Goal: Register for event/course

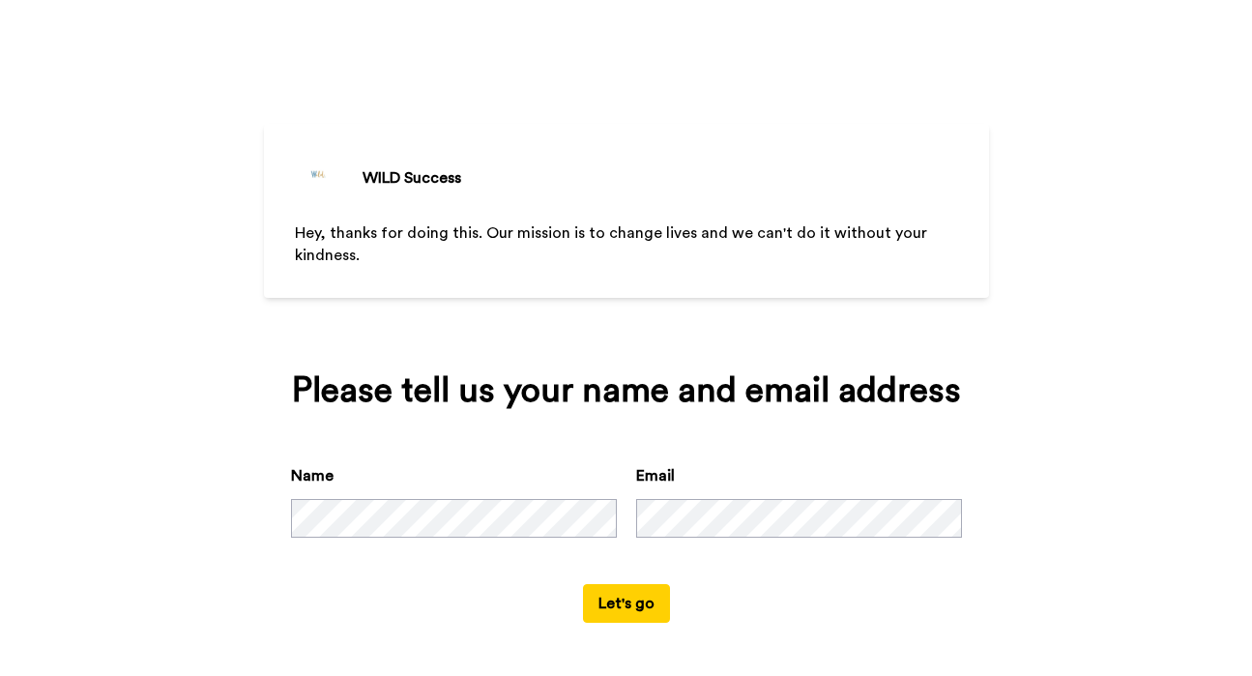
scroll to position [1, 0]
click at [644, 601] on button "Let's go" at bounding box center [626, 602] width 87 height 39
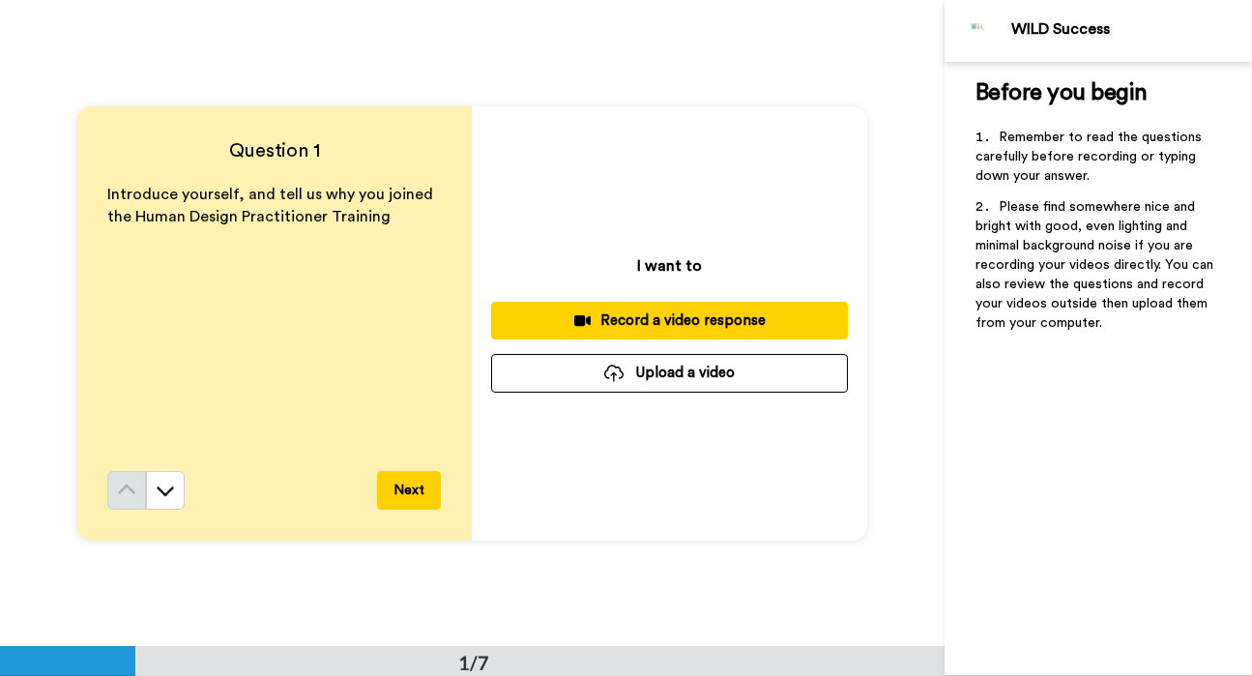
click at [682, 313] on div "Record a video response" at bounding box center [670, 320] width 326 height 20
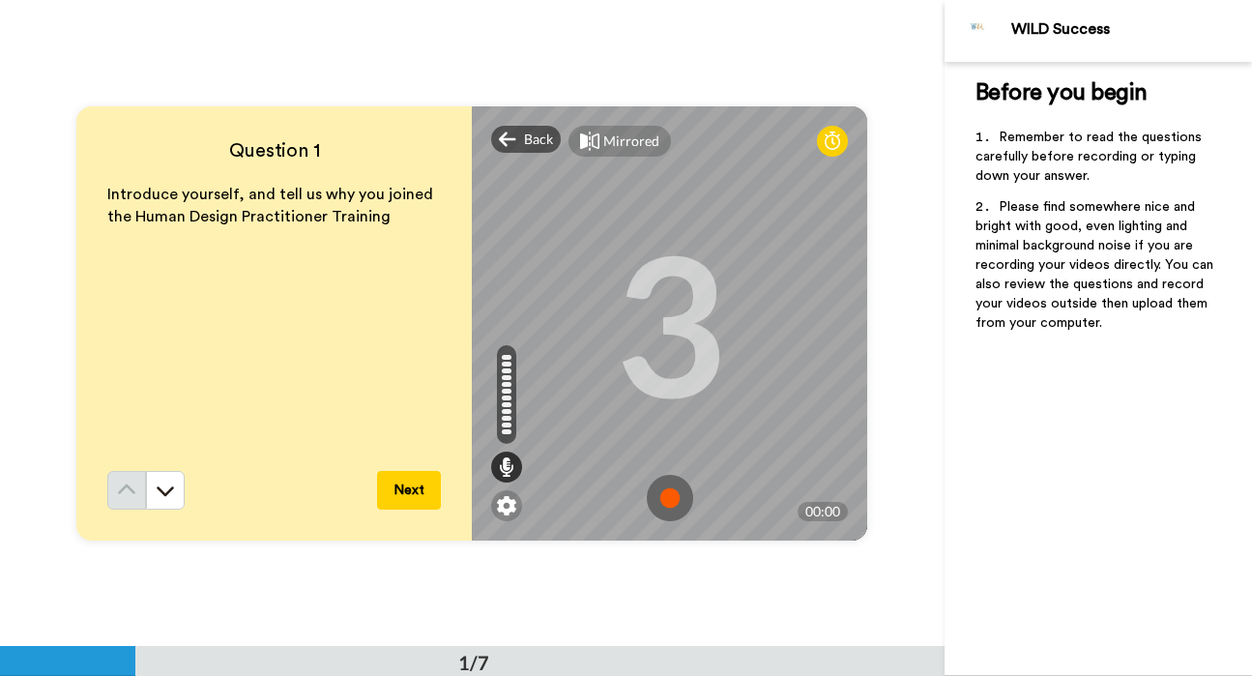
click at [672, 495] on img at bounding box center [670, 498] width 46 height 46
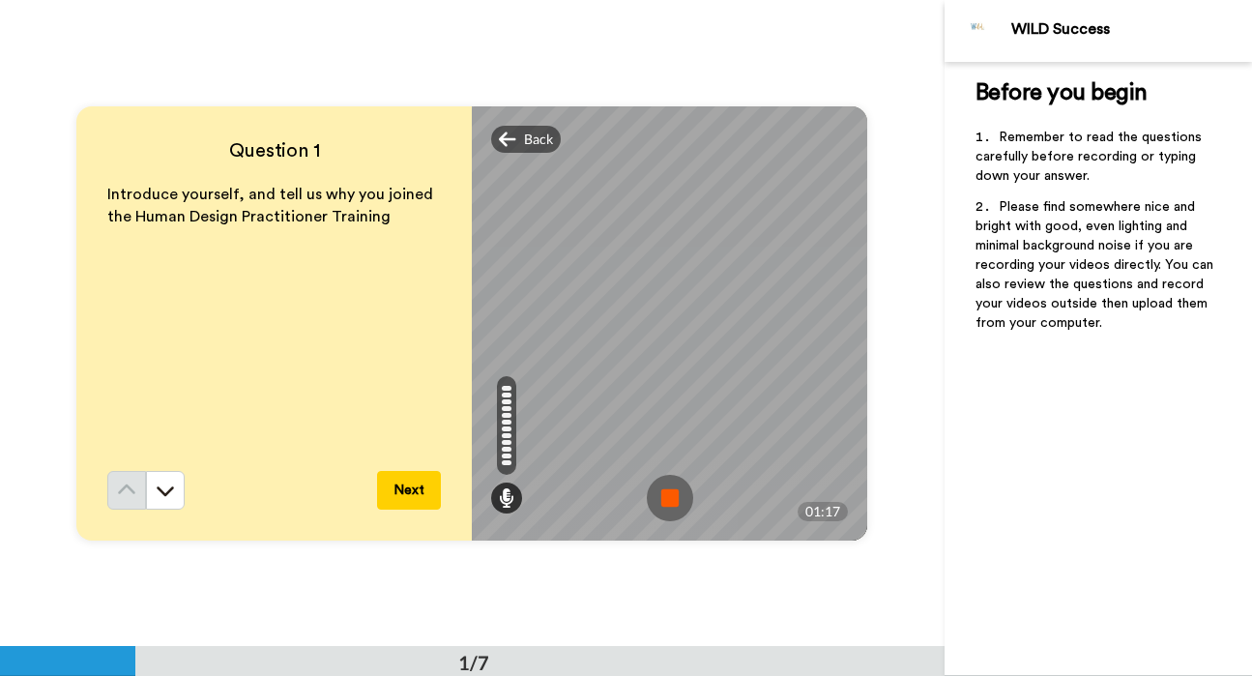
click at [669, 511] on img at bounding box center [670, 498] width 46 height 46
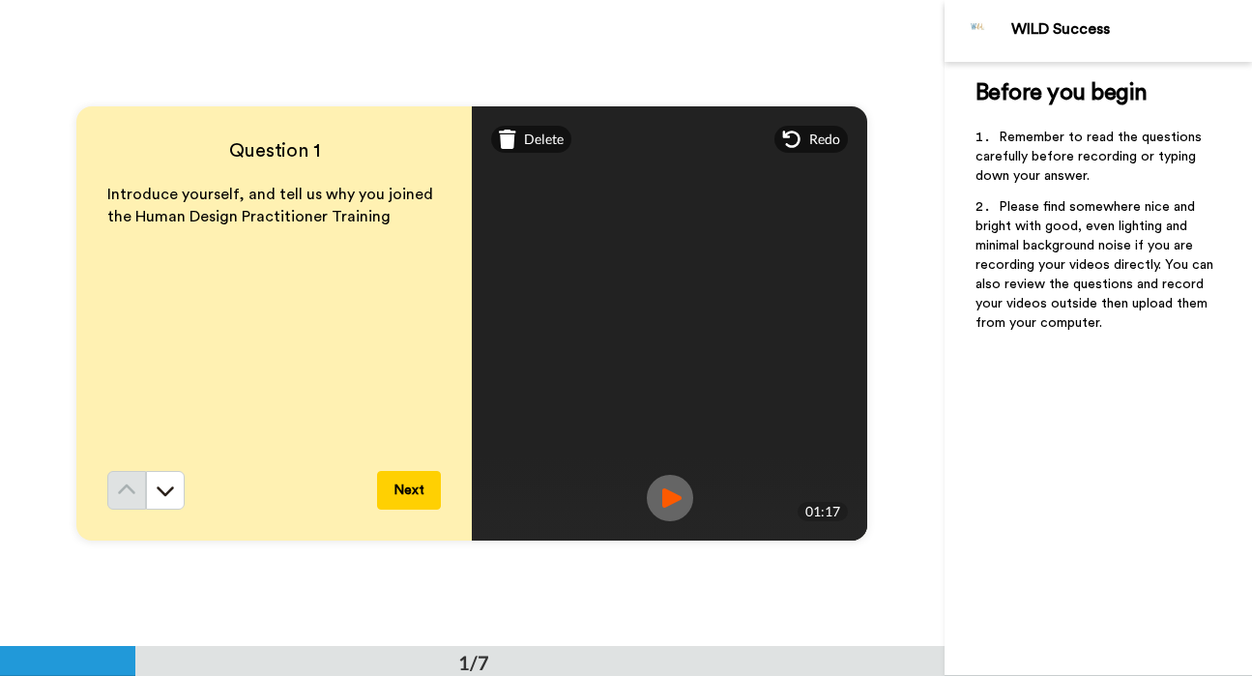
click at [408, 496] on button "Next" at bounding box center [409, 490] width 64 height 39
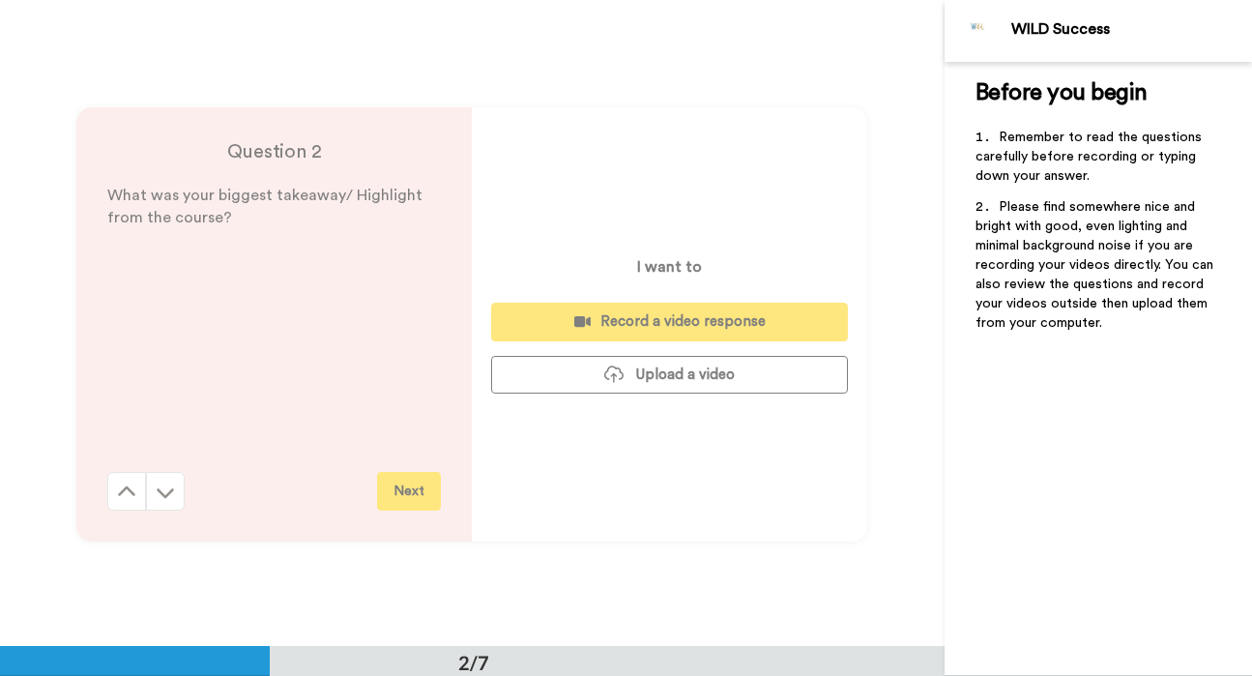
scroll to position [647, 0]
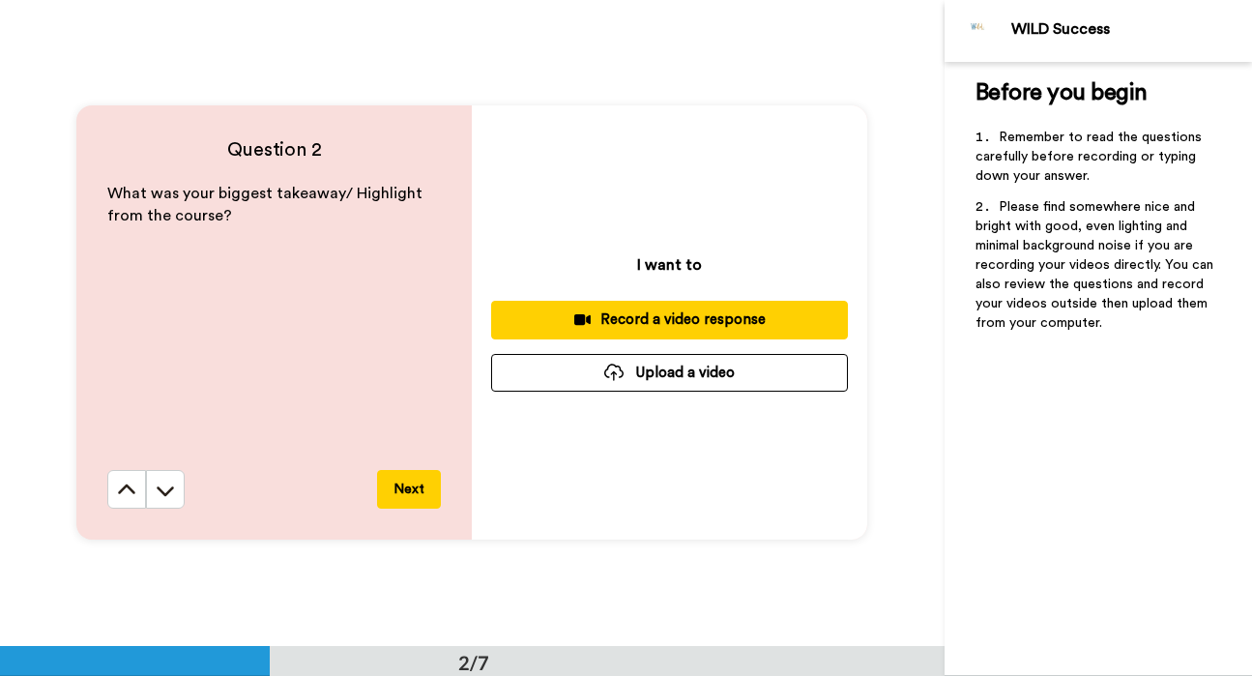
click at [715, 321] on div "Record a video response" at bounding box center [670, 319] width 326 height 20
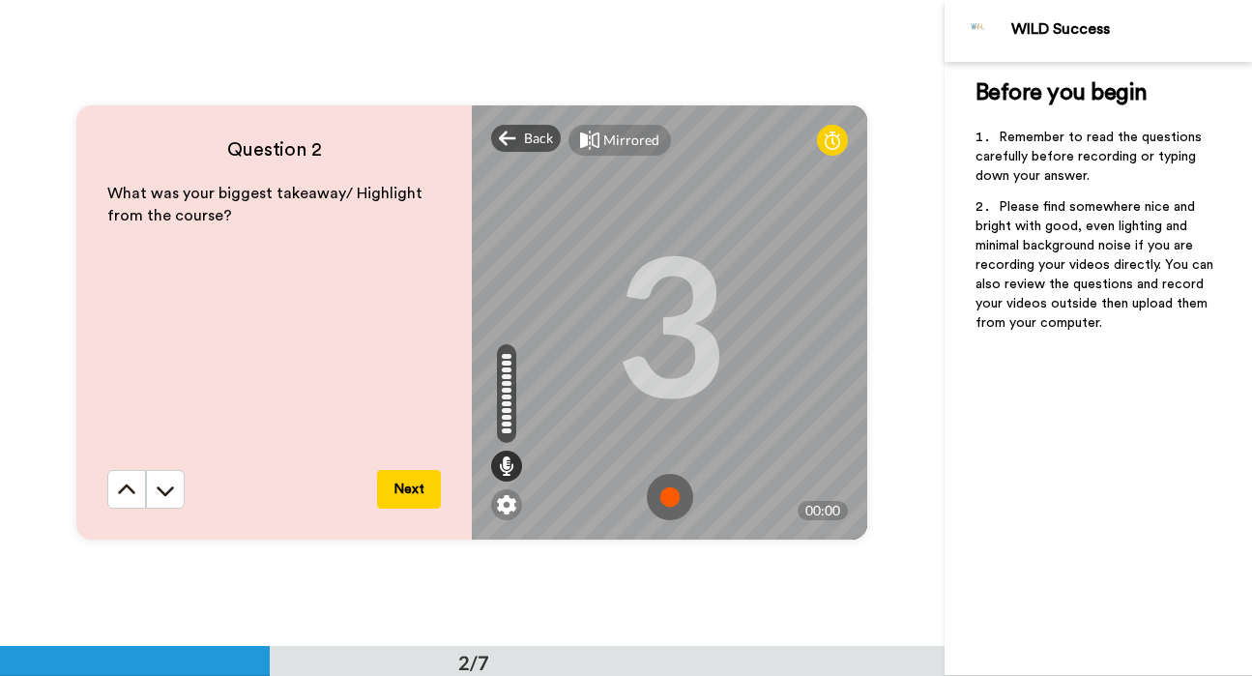
click at [671, 506] on img at bounding box center [670, 497] width 46 height 46
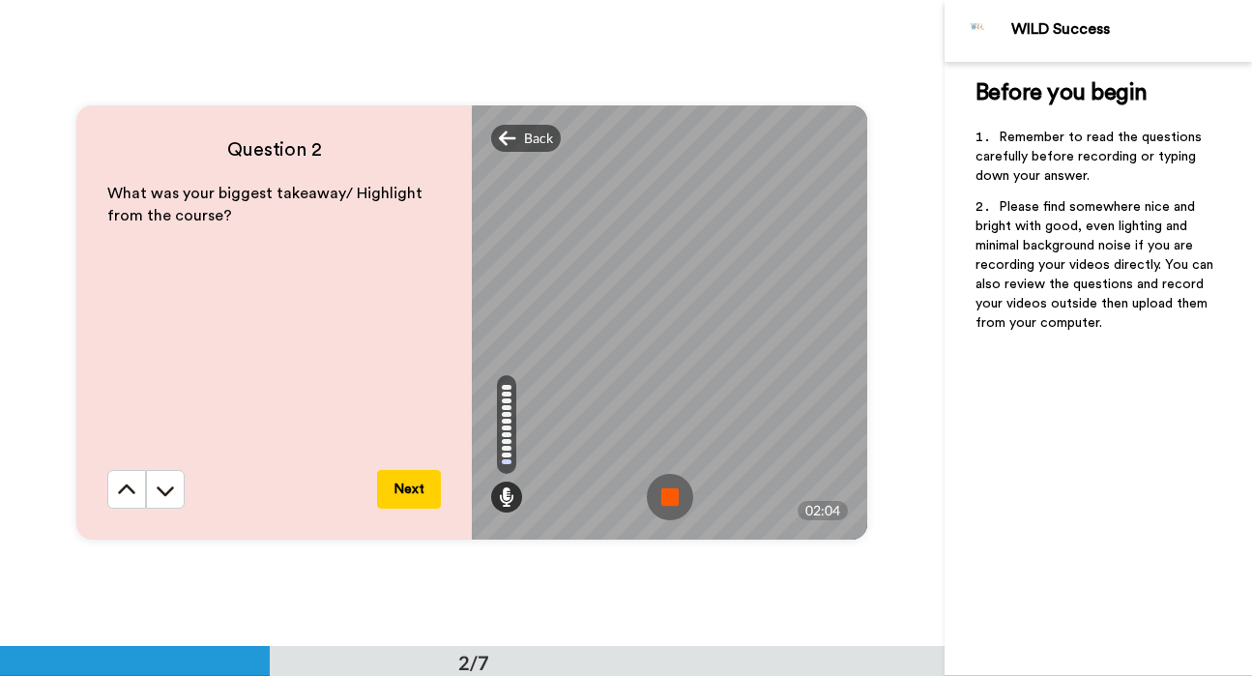
click at [673, 510] on img at bounding box center [670, 497] width 46 height 46
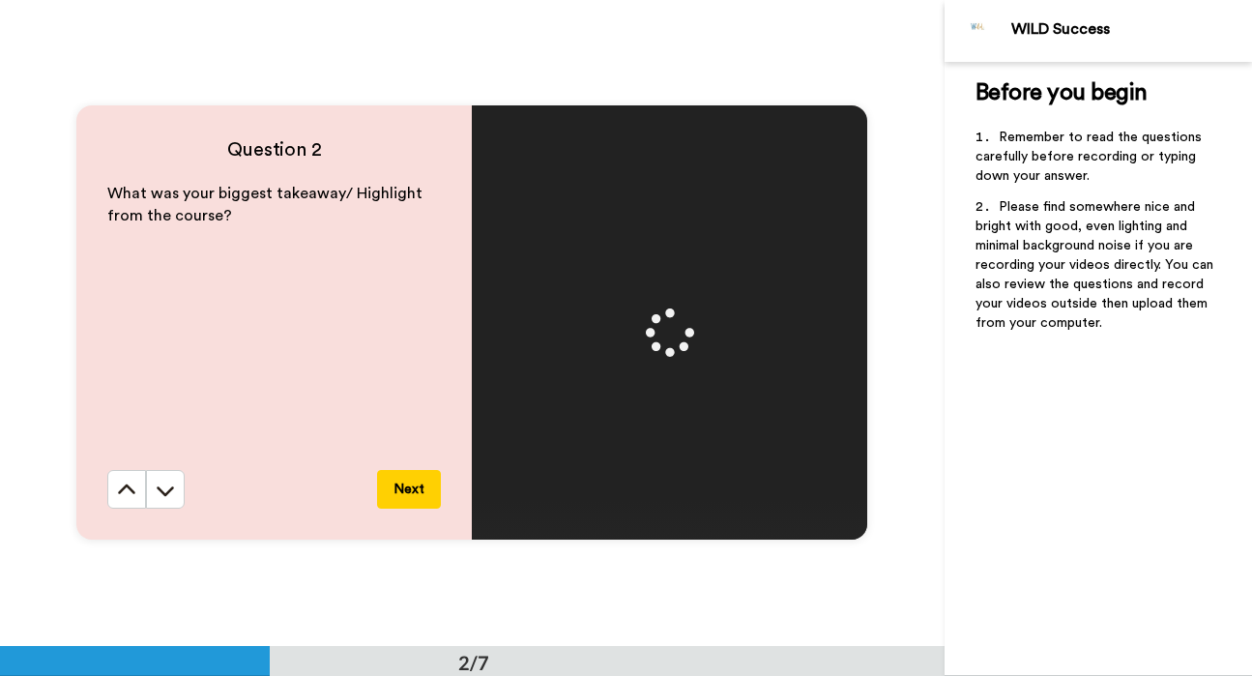
click at [401, 496] on button "Next" at bounding box center [409, 489] width 64 height 39
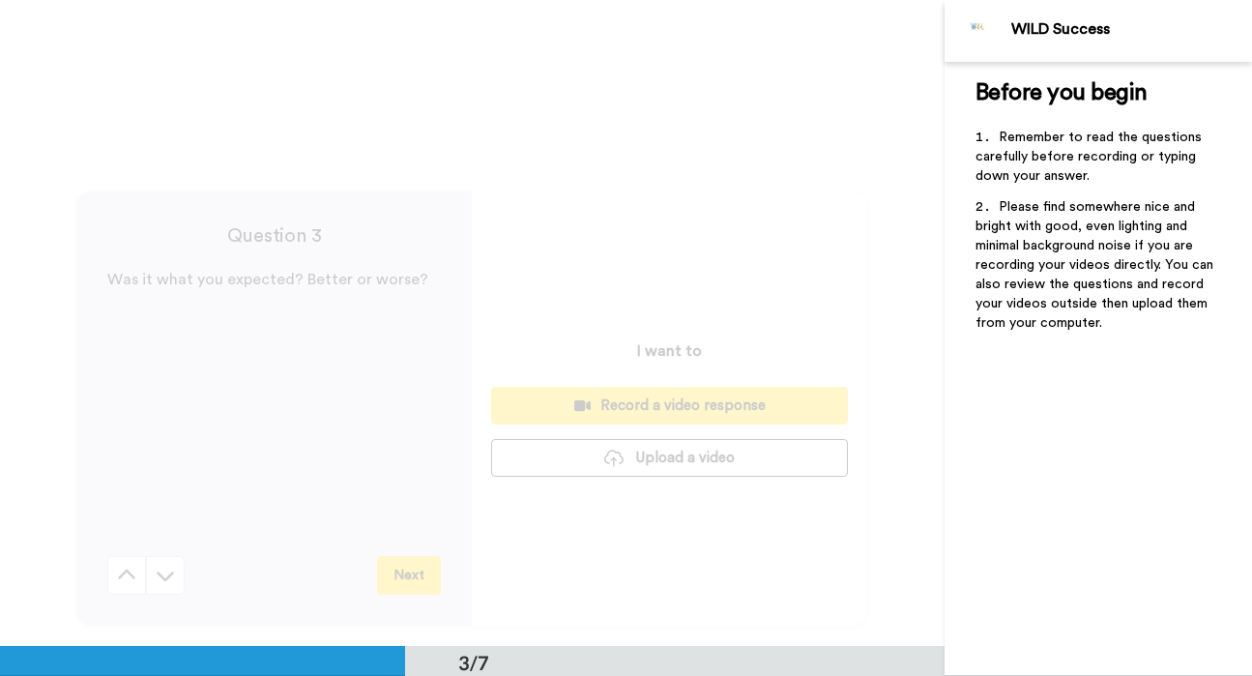
scroll to position [1293, 0]
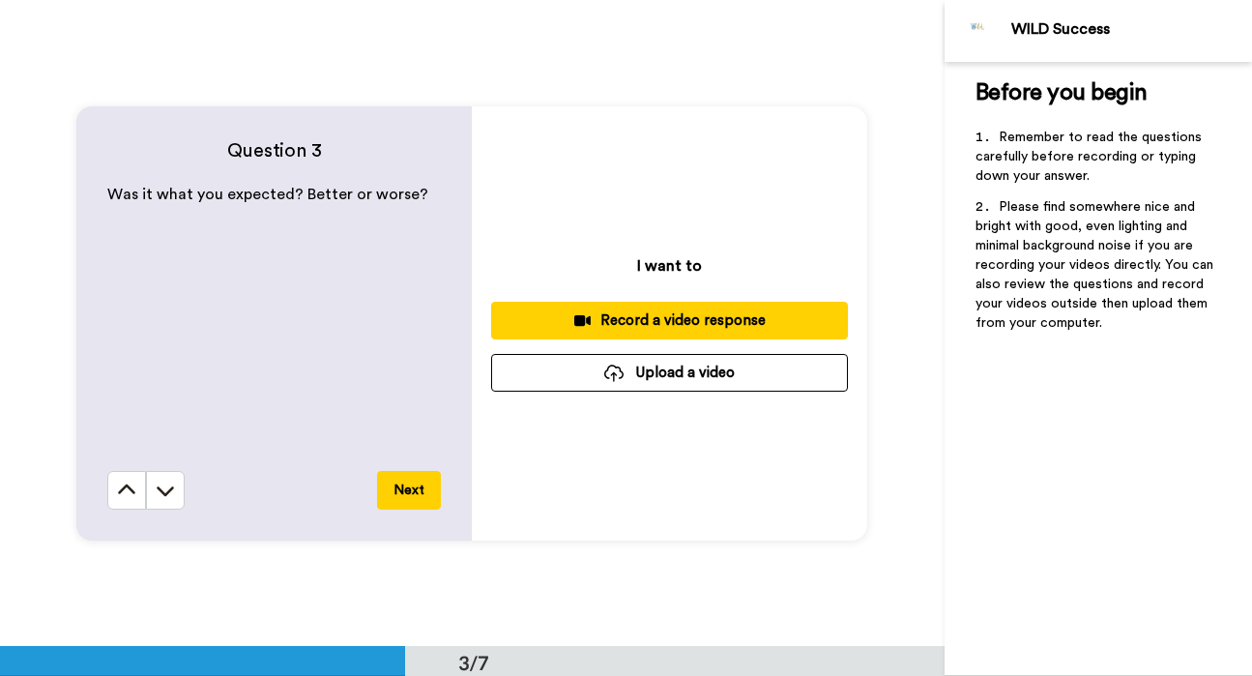
click at [582, 323] on icon at bounding box center [582, 320] width 16 height 11
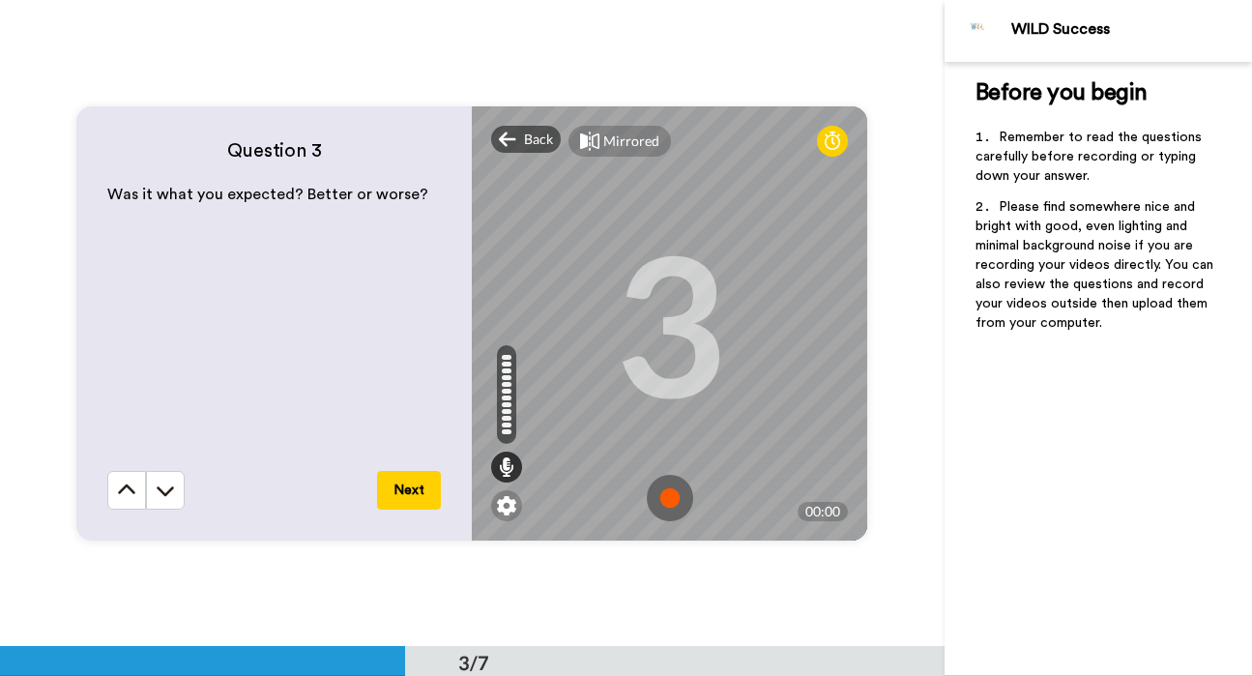
click at [671, 493] on img at bounding box center [670, 498] width 46 height 46
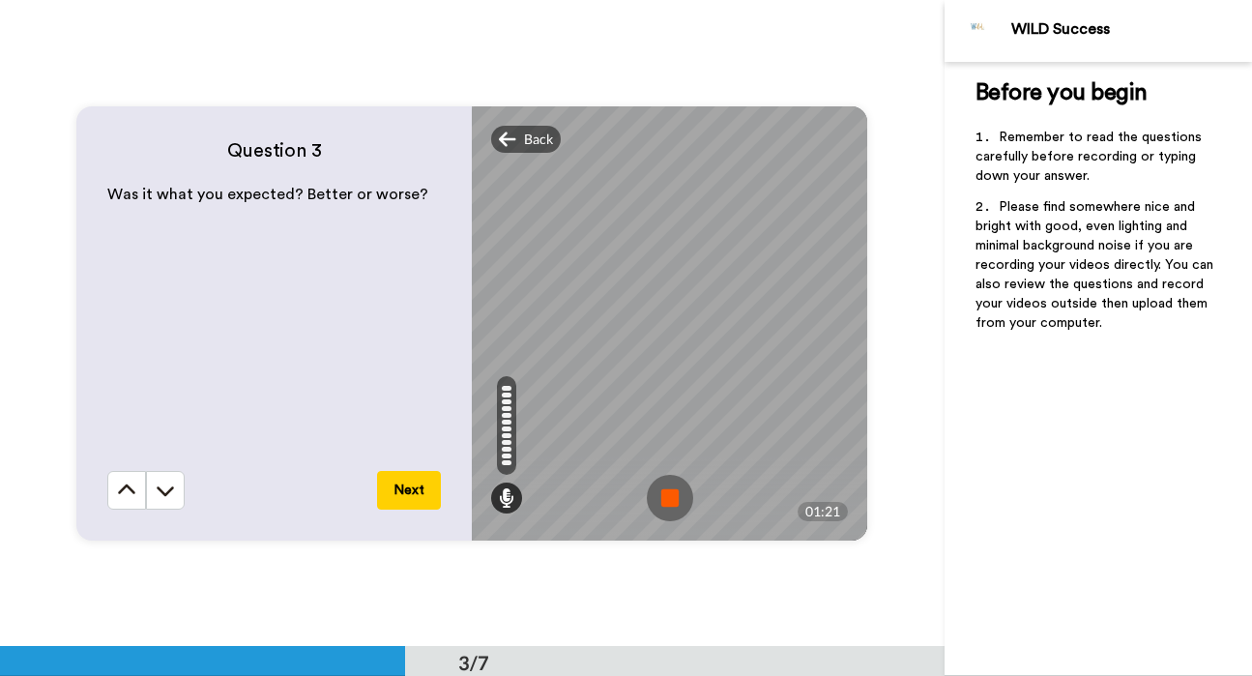
click at [668, 494] on img at bounding box center [670, 498] width 46 height 46
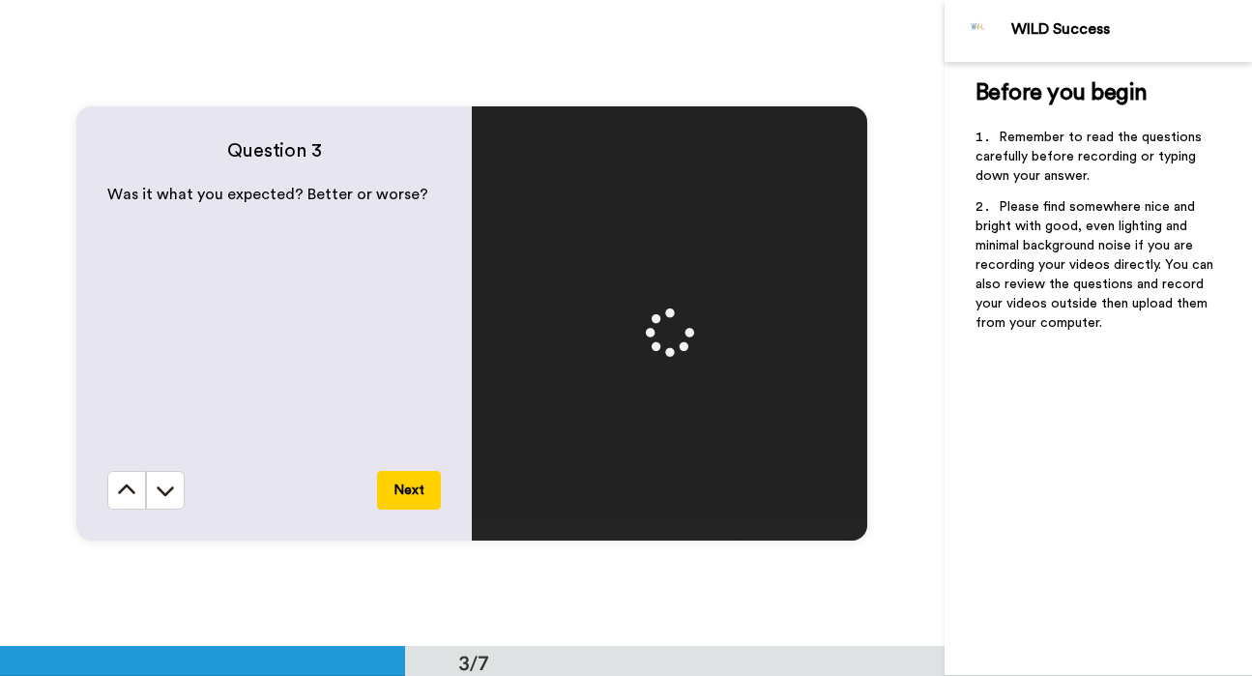
click at [419, 487] on button "Next" at bounding box center [409, 490] width 64 height 39
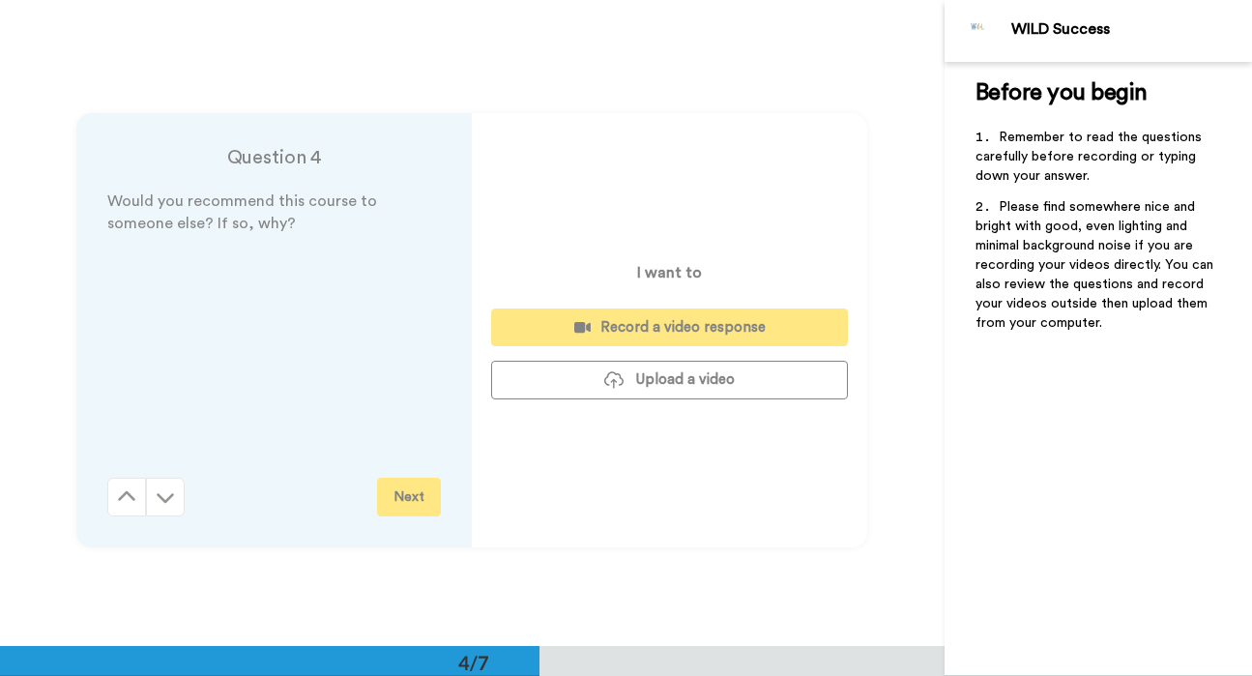
scroll to position [1940, 0]
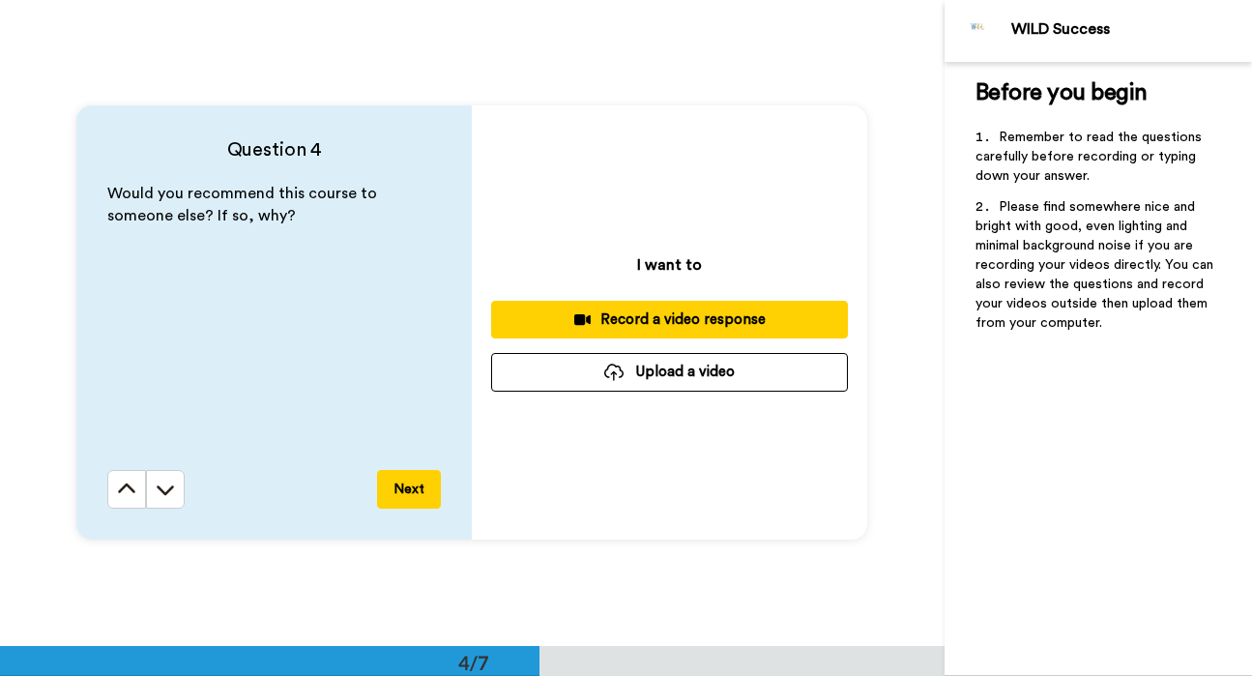
click at [591, 317] on icon at bounding box center [582, 319] width 16 height 11
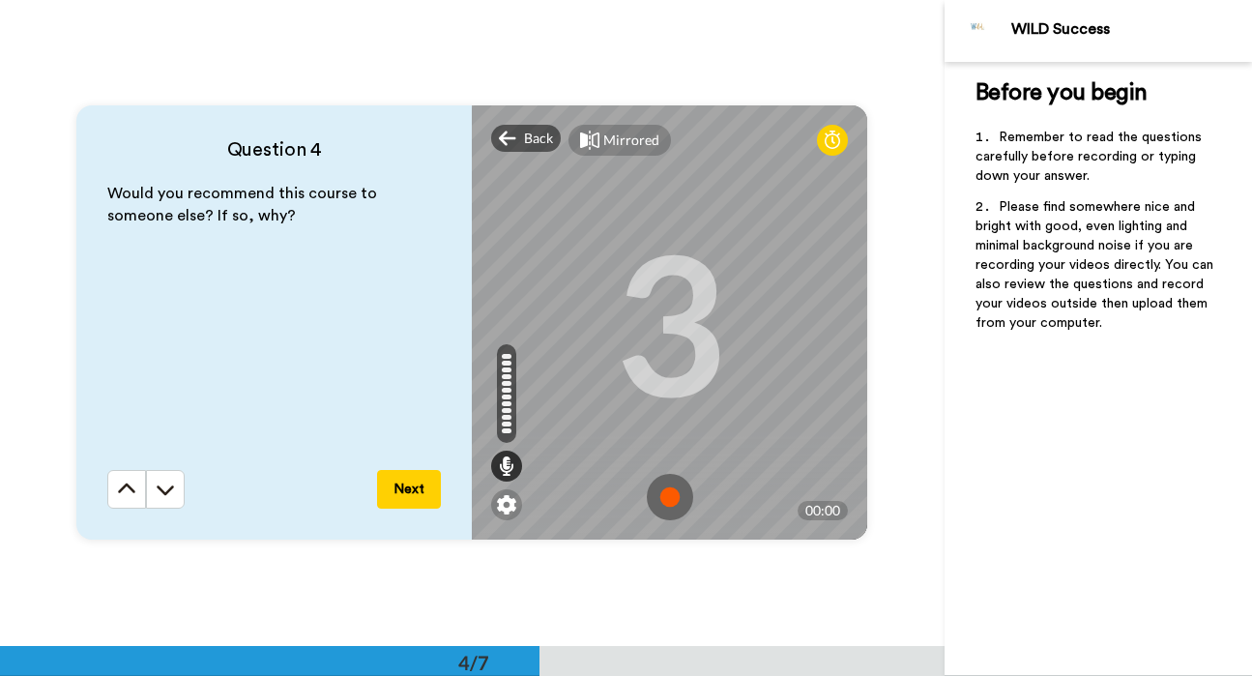
click at [669, 499] on img at bounding box center [670, 497] width 46 height 46
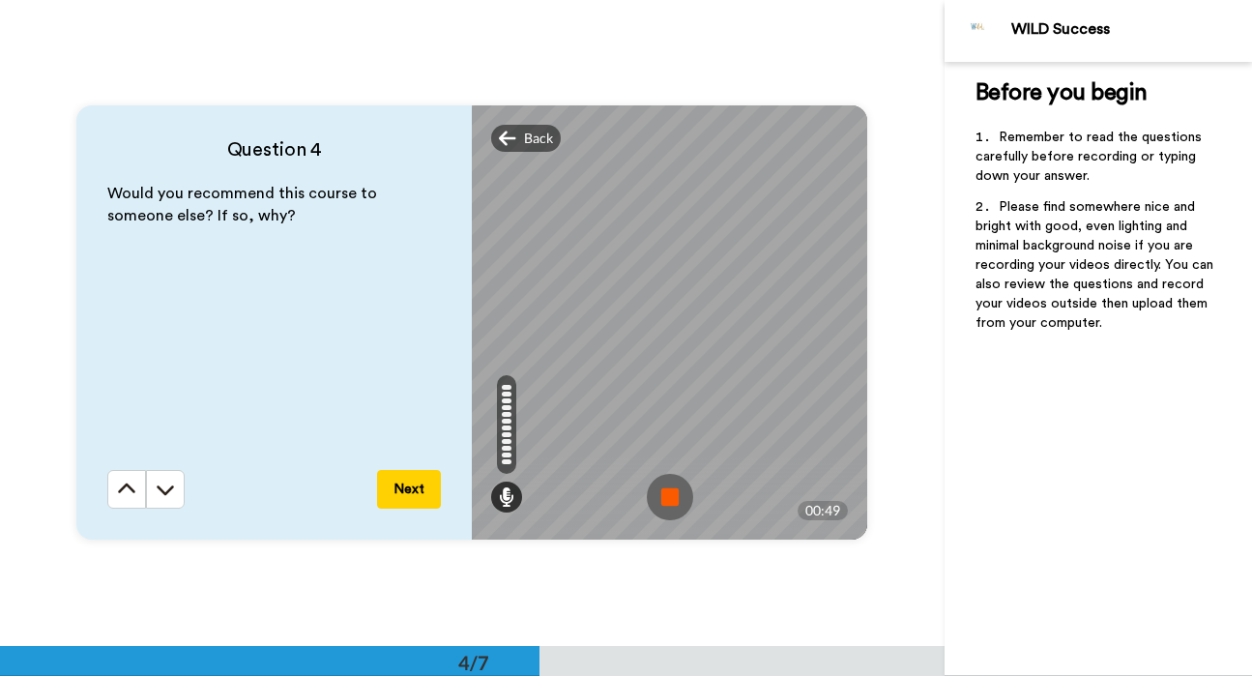
click at [659, 504] on img at bounding box center [670, 497] width 46 height 46
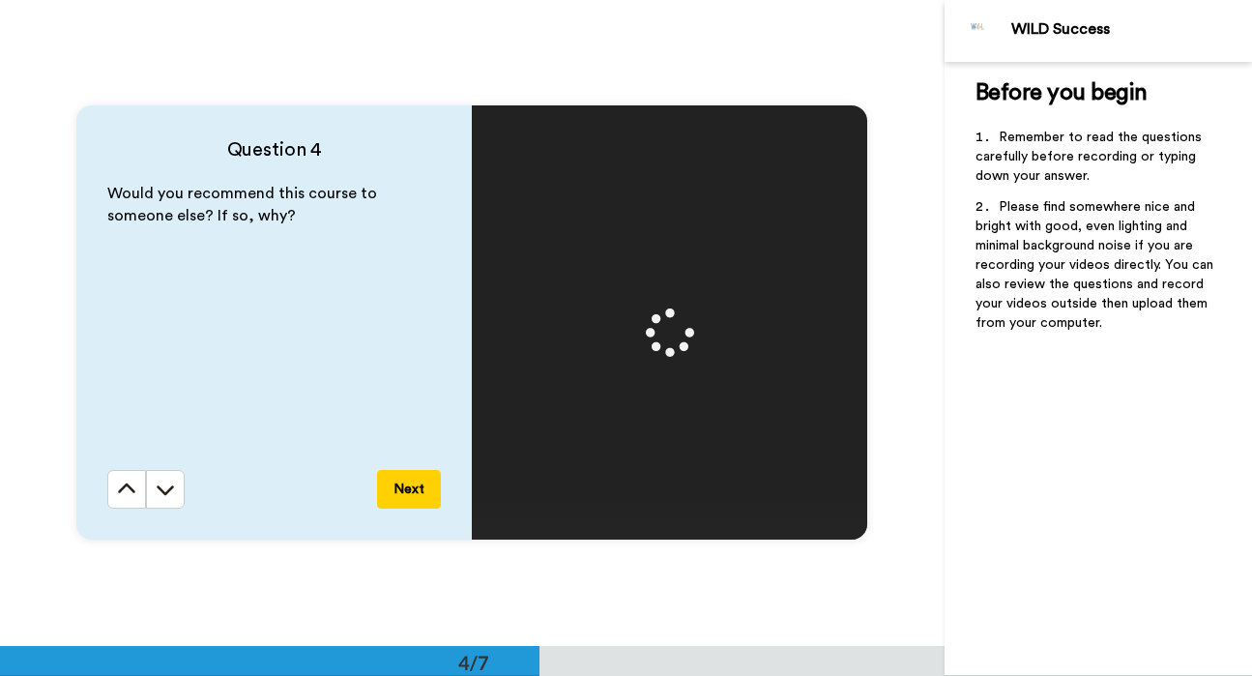
click at [411, 492] on button "Next" at bounding box center [409, 489] width 64 height 39
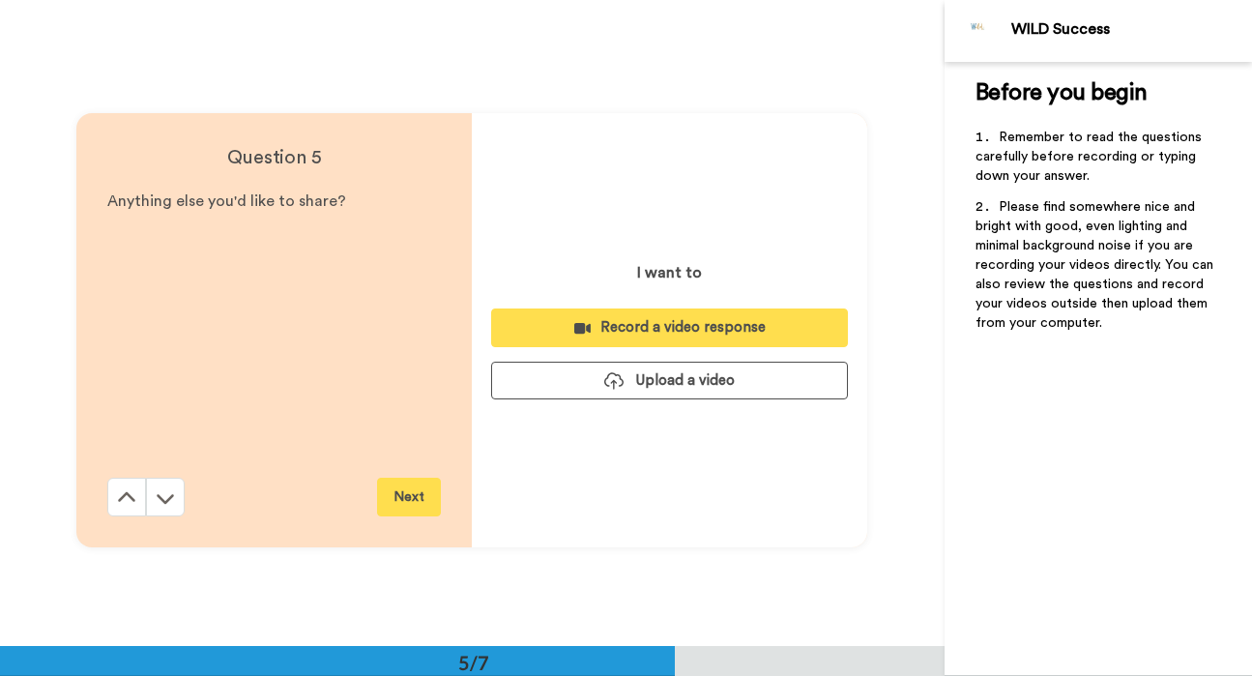
scroll to position [2586, 0]
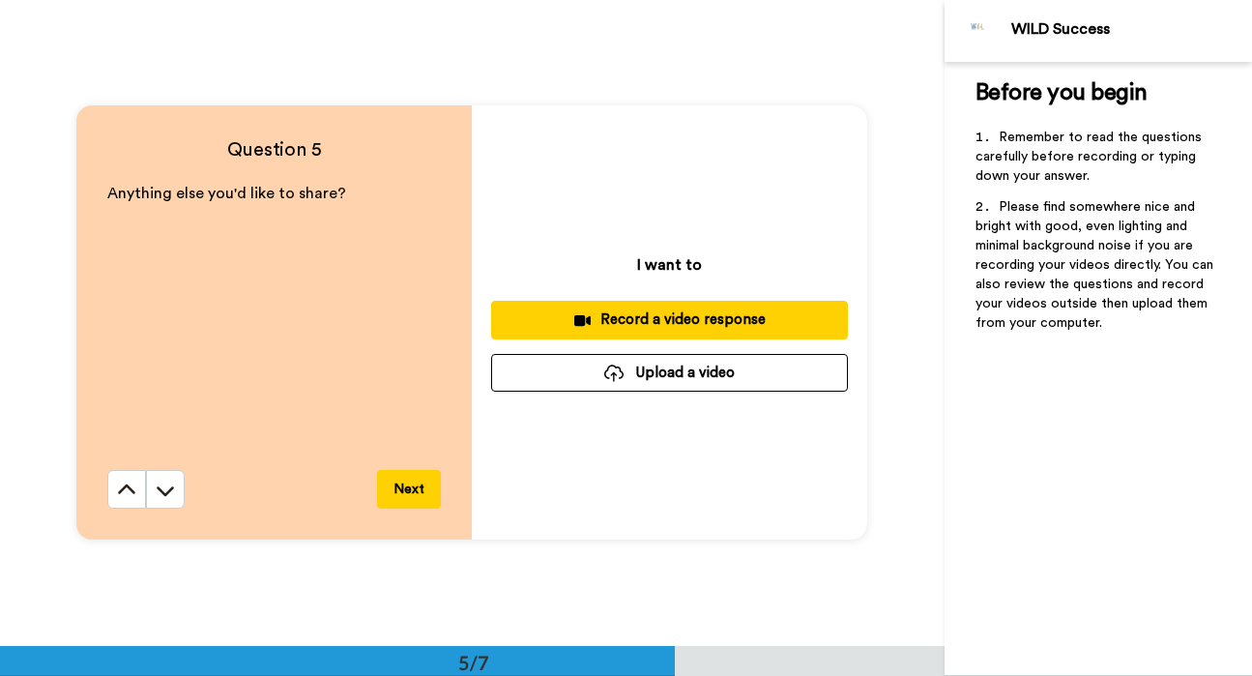
click at [616, 328] on div "Record a video response" at bounding box center [670, 319] width 326 height 20
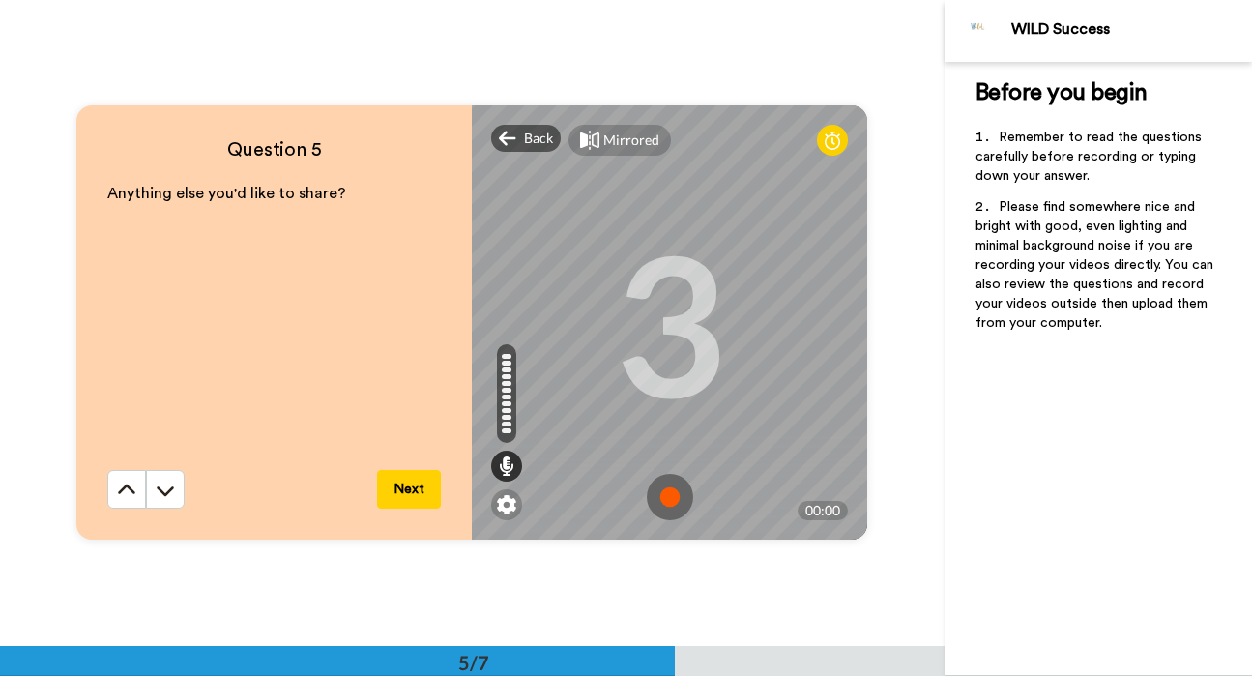
click at [665, 494] on img at bounding box center [670, 497] width 46 height 46
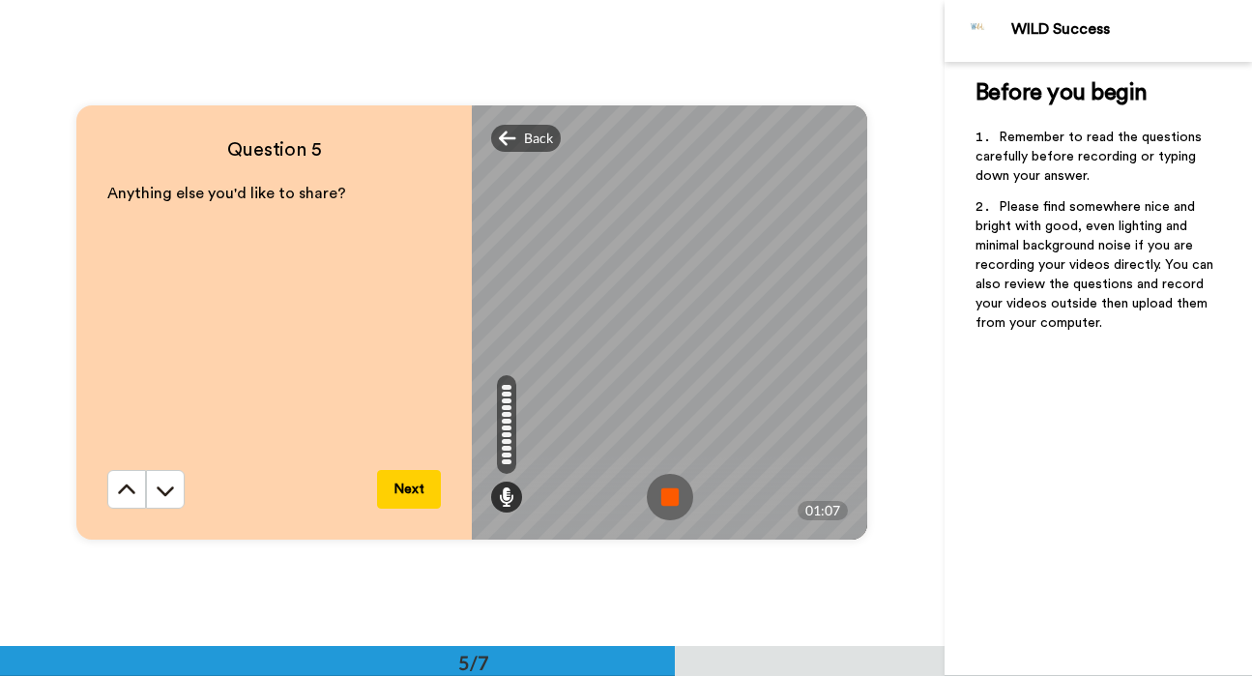
click at [663, 491] on img at bounding box center [670, 497] width 46 height 46
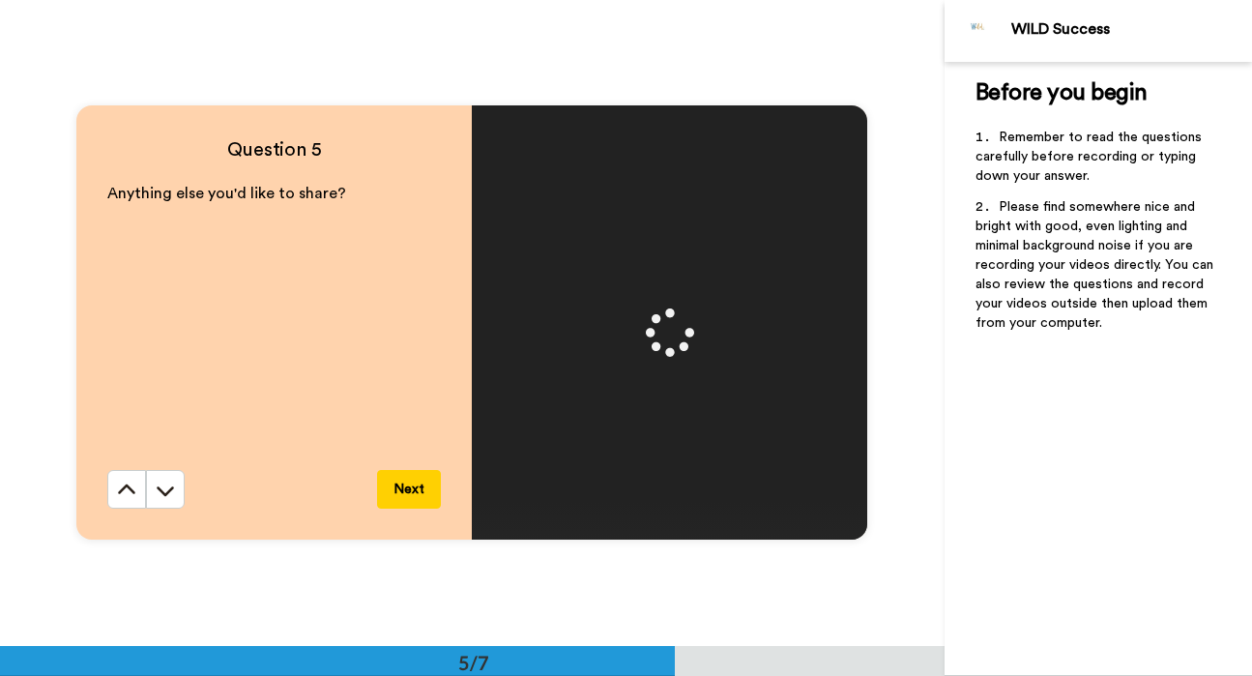
click at [400, 484] on button "Next" at bounding box center [409, 489] width 64 height 39
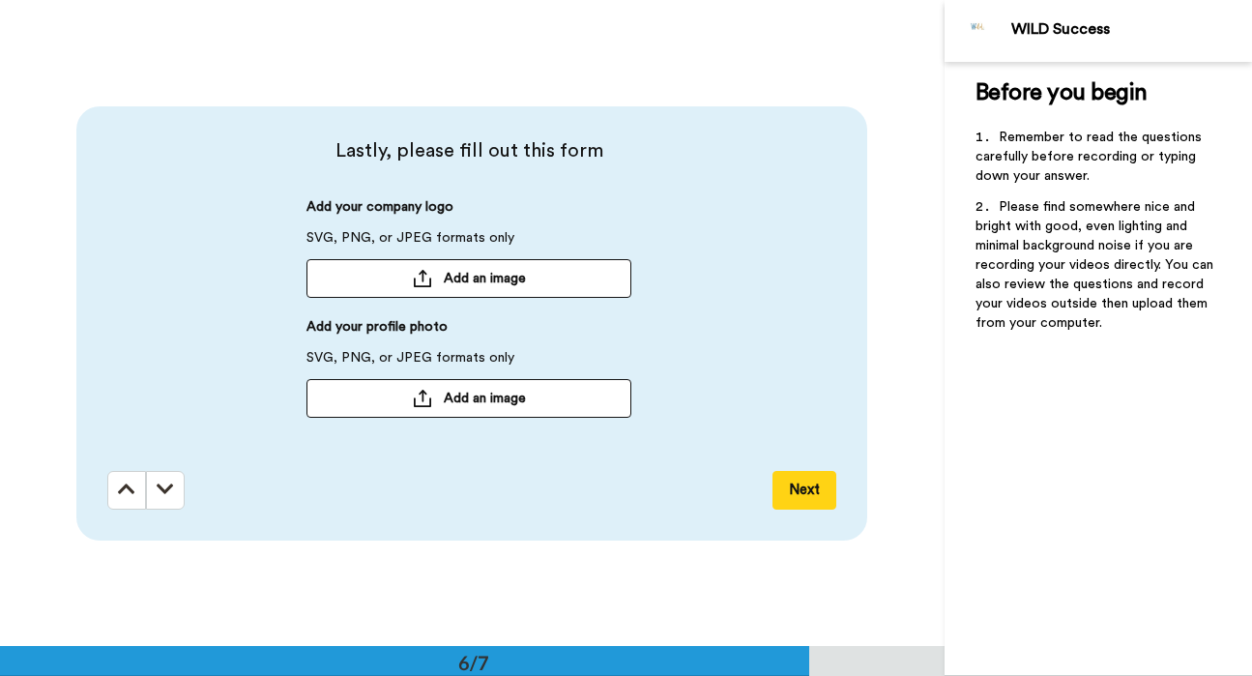
scroll to position [3232, 0]
click at [481, 413] on button "Add an image" at bounding box center [469, 397] width 325 height 39
click at [778, 487] on button "Next" at bounding box center [805, 489] width 64 height 39
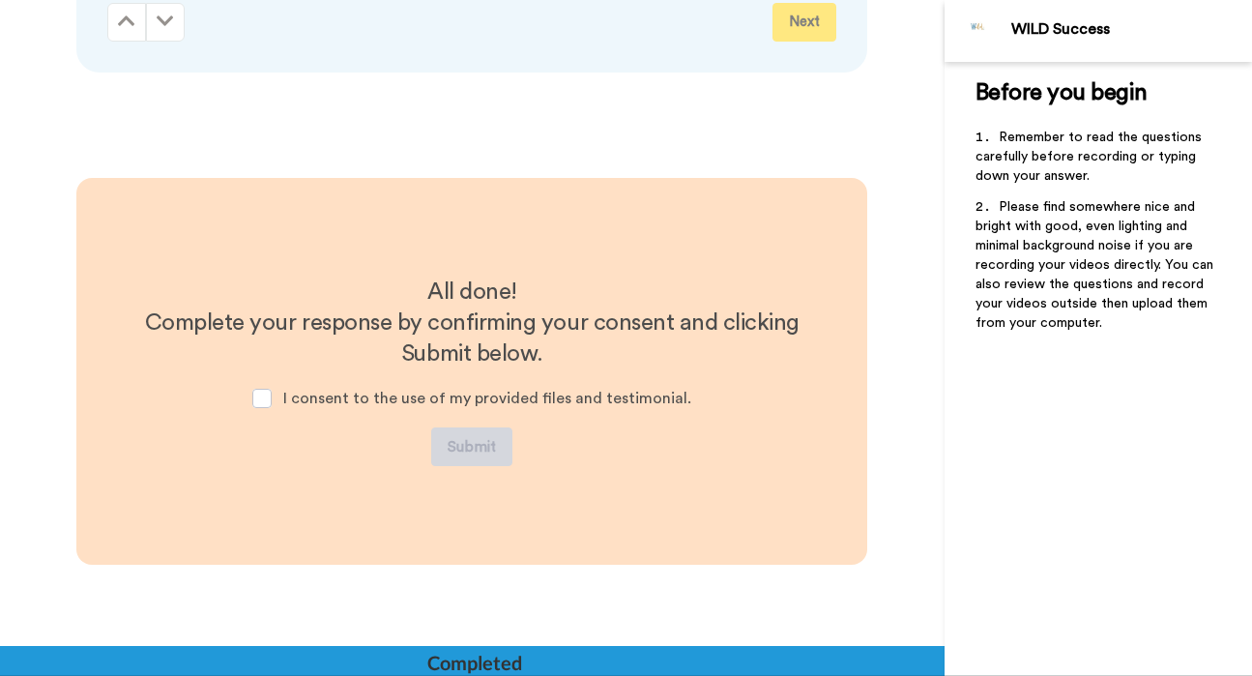
scroll to position [3749, 0]
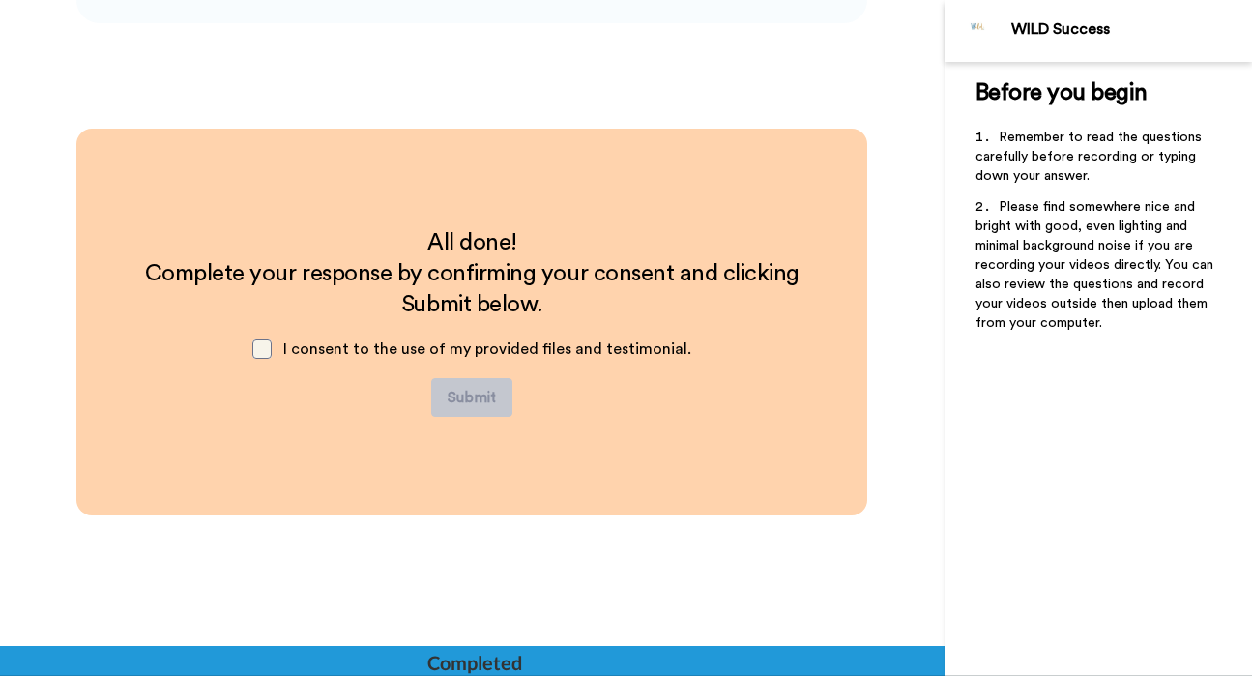
click at [266, 351] on span at bounding box center [261, 348] width 19 height 19
click at [497, 405] on button "Submit" at bounding box center [471, 397] width 81 height 39
